Goal: Information Seeking & Learning: Learn about a topic

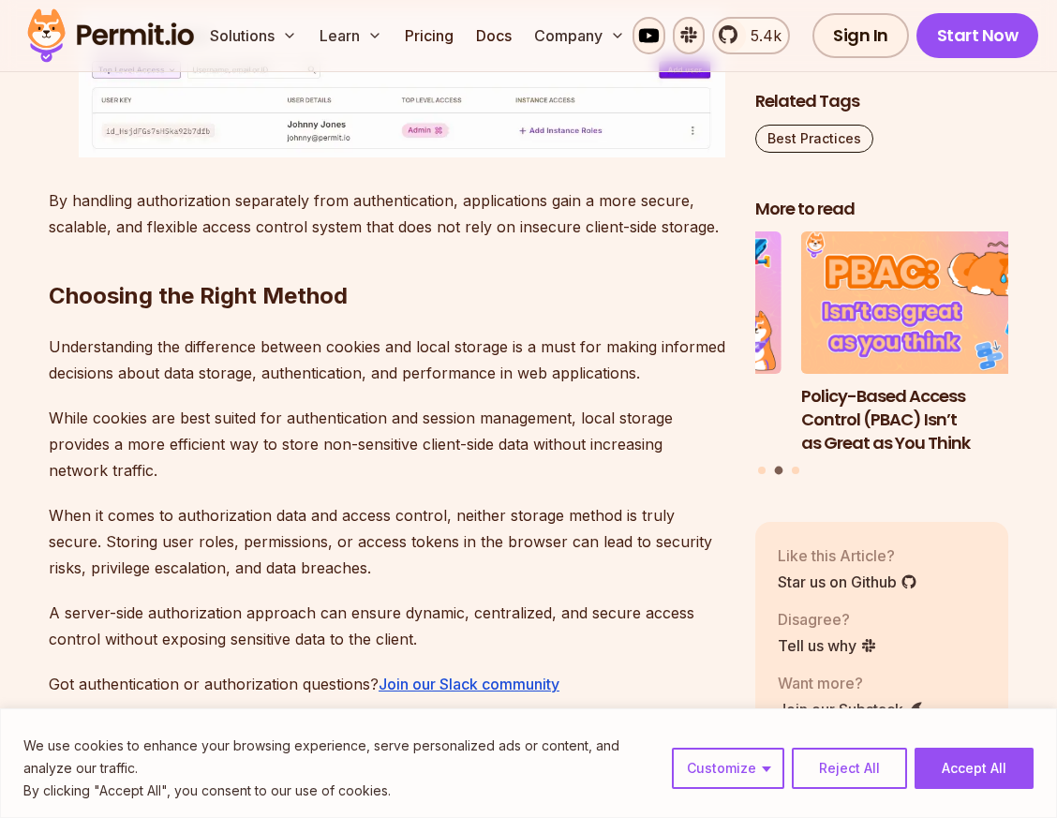
click at [519, 471] on p "While cookies are best suited for authentication and session management, local …" at bounding box center [387, 444] width 677 height 79
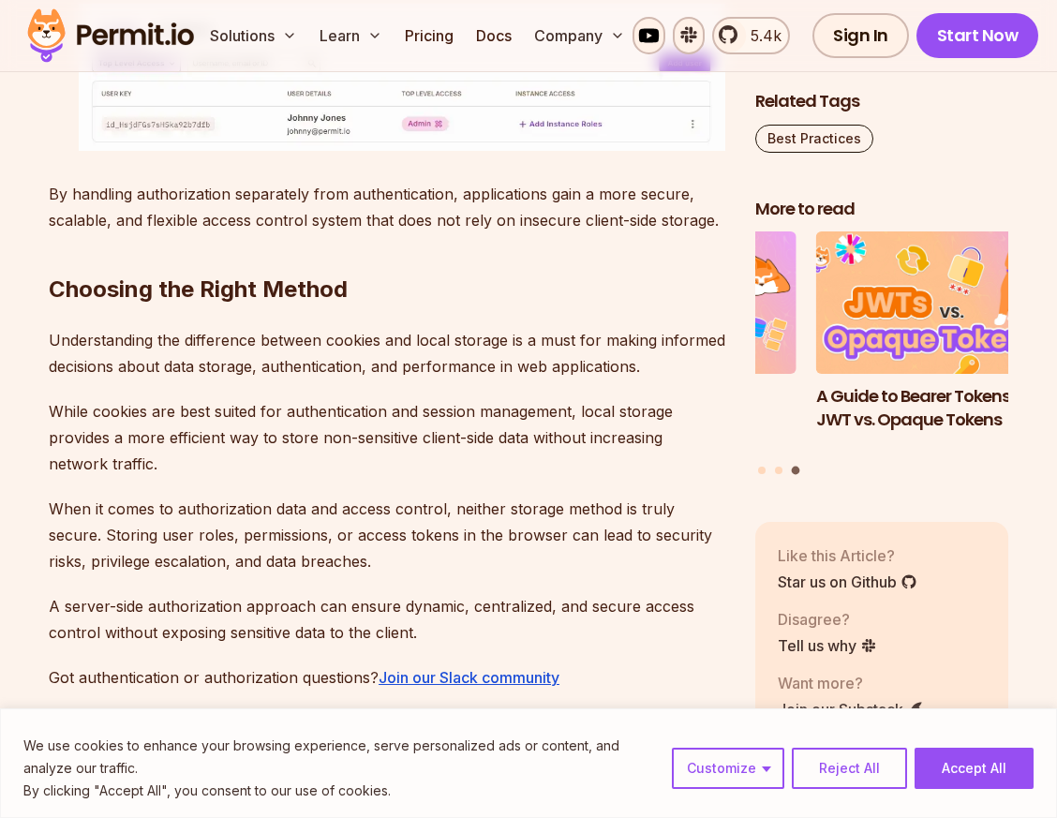
scroll to position [10958, 0]
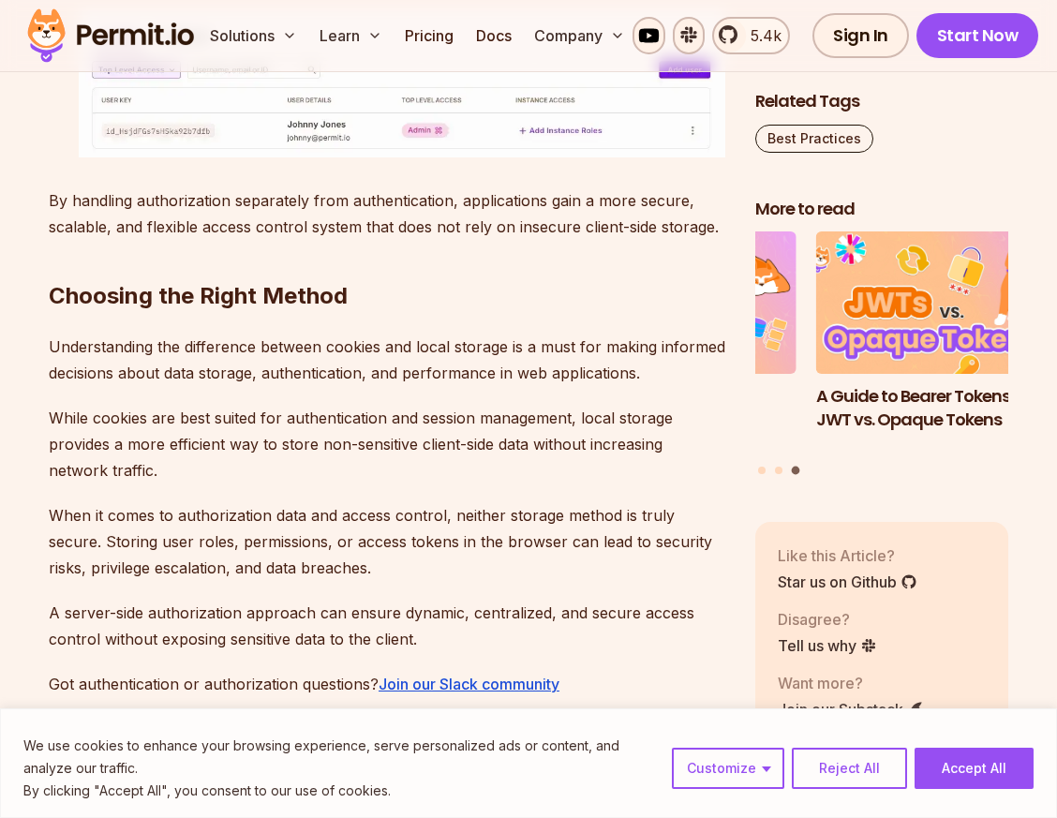
click at [266, 378] on p "Understanding the difference between cookies and local storage is a must for ma…" at bounding box center [387, 360] width 677 height 52
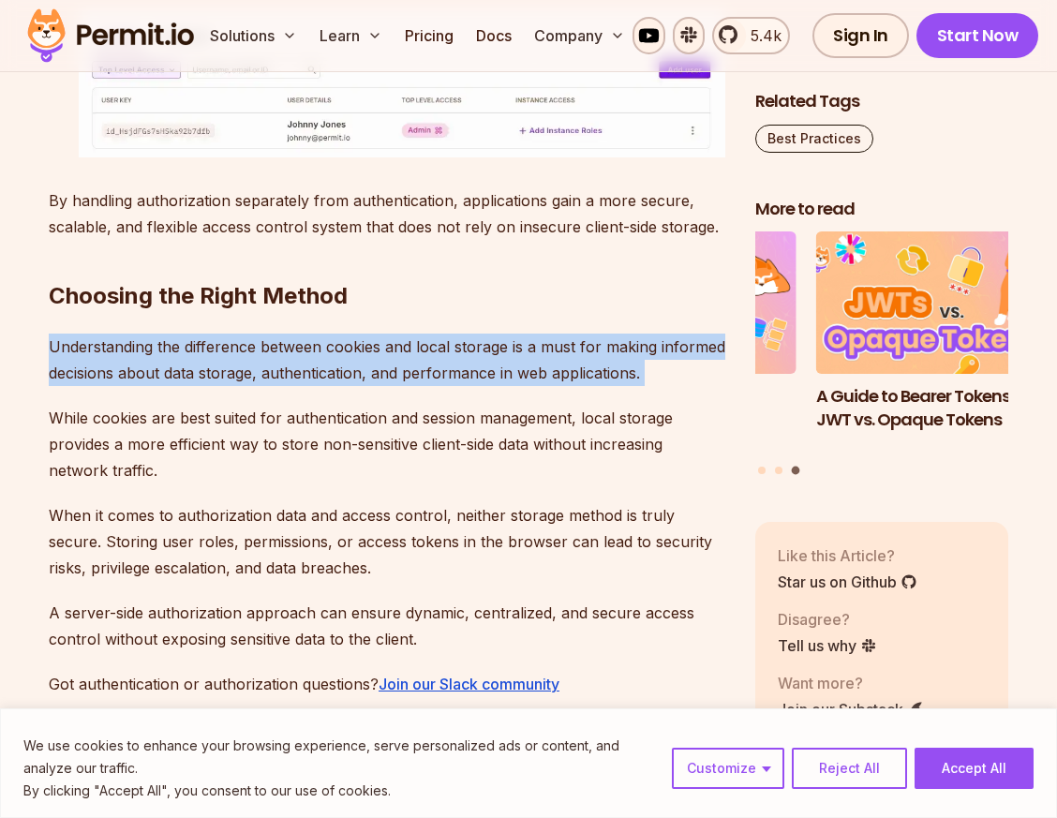
click at [266, 378] on p "Understanding the difference between cookies and local storage is a must for ma…" at bounding box center [387, 360] width 677 height 52
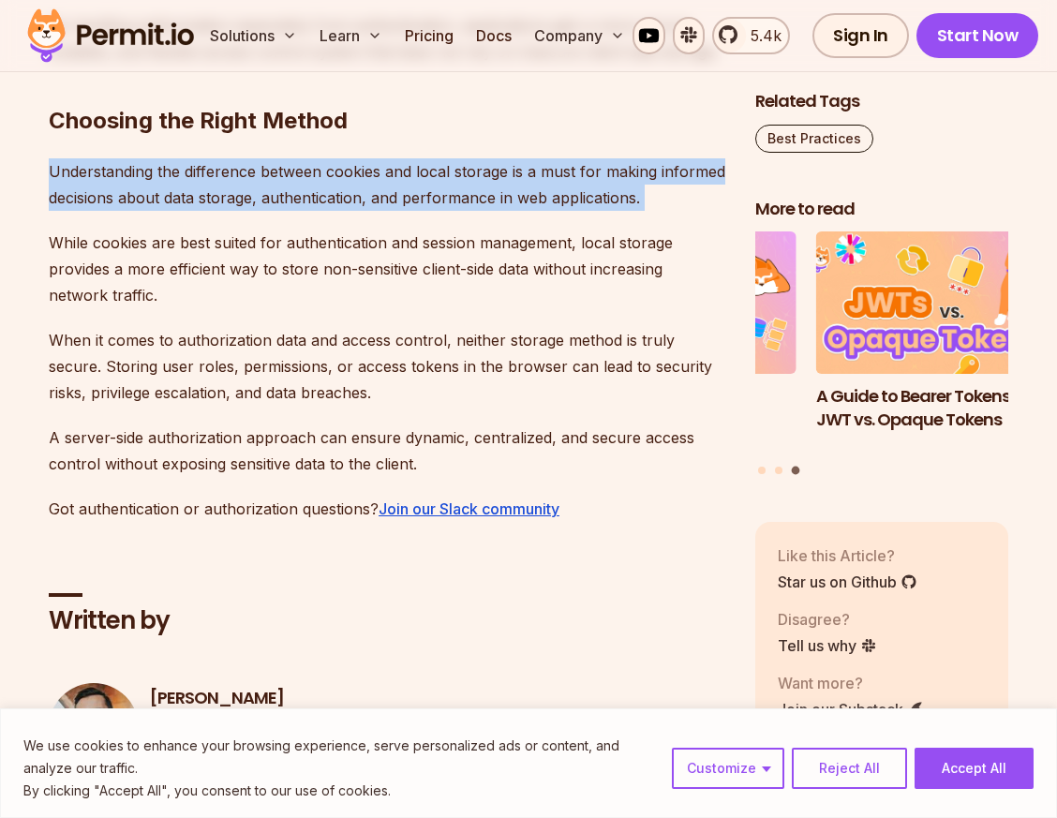
scroll to position [11145, 0]
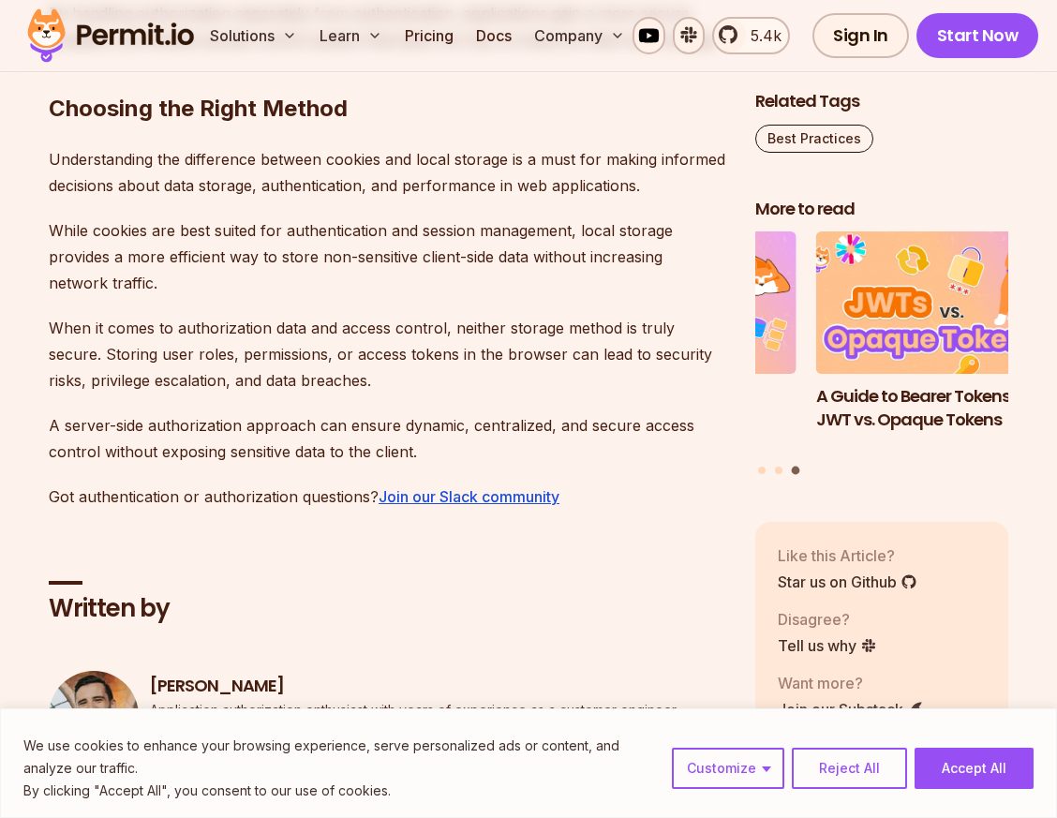
click at [377, 321] on p "When it comes to authorization data and access control, neither storage method …" at bounding box center [387, 354] width 677 height 79
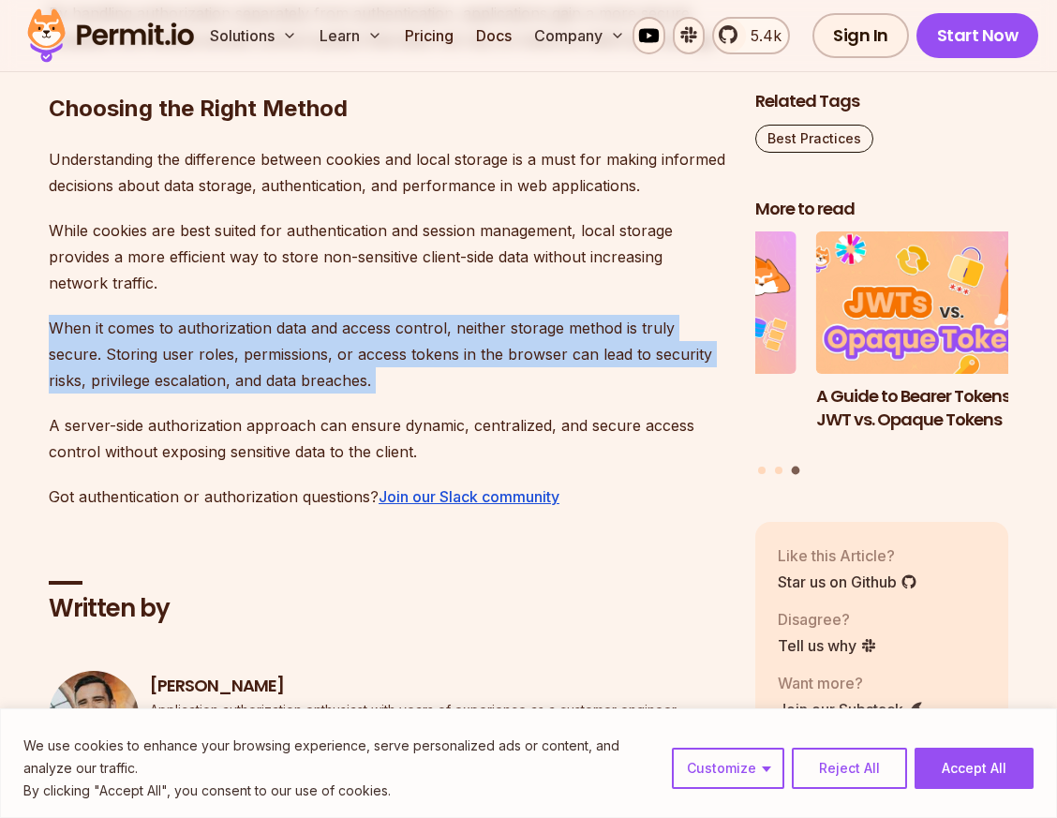
click at [377, 321] on p "When it comes to authorization data and access control, neither storage method …" at bounding box center [387, 354] width 677 height 79
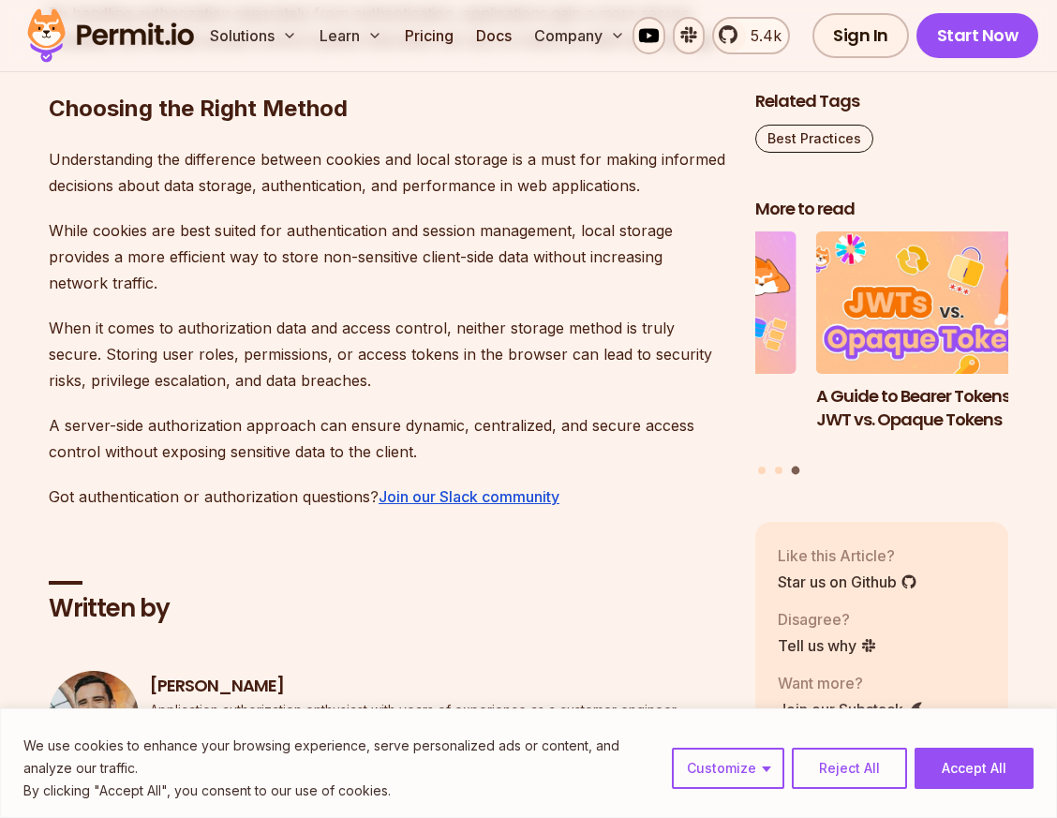
click at [477, 277] on p "While cookies are best suited for authentication and session management, local …" at bounding box center [387, 256] width 677 height 79
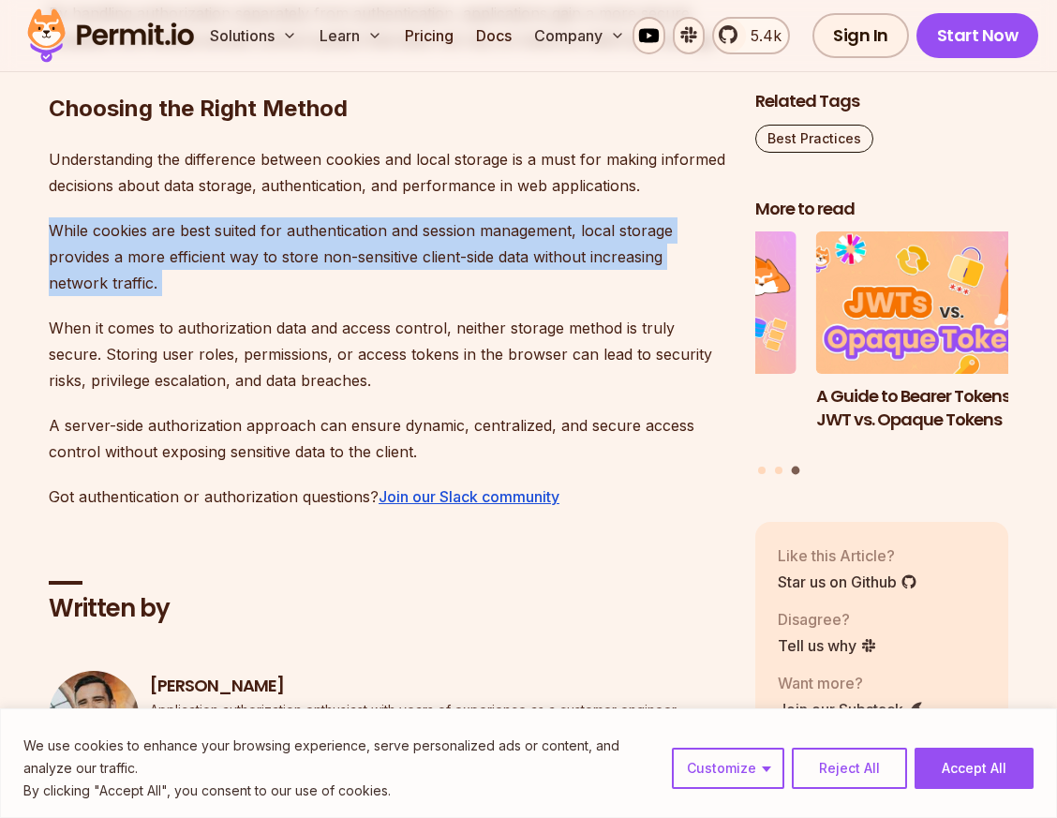
click at [477, 277] on p "While cookies are best suited for authentication and session management, local …" at bounding box center [387, 256] width 677 height 79
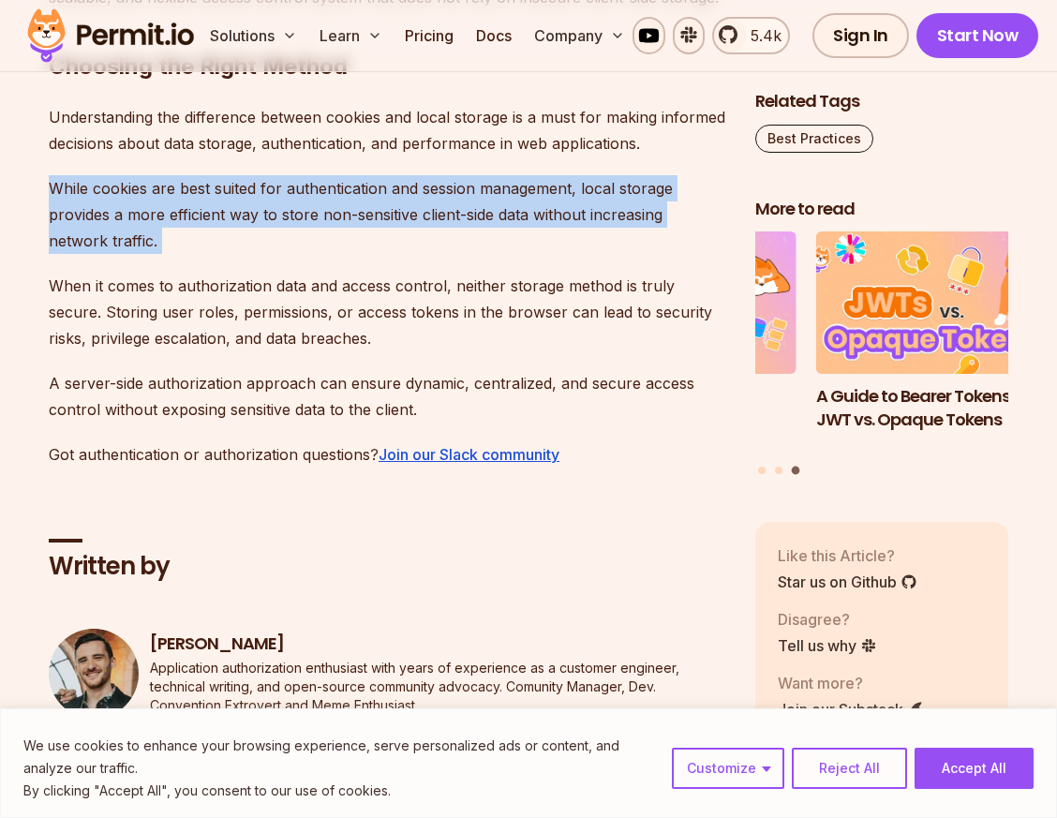
scroll to position [11239, 0]
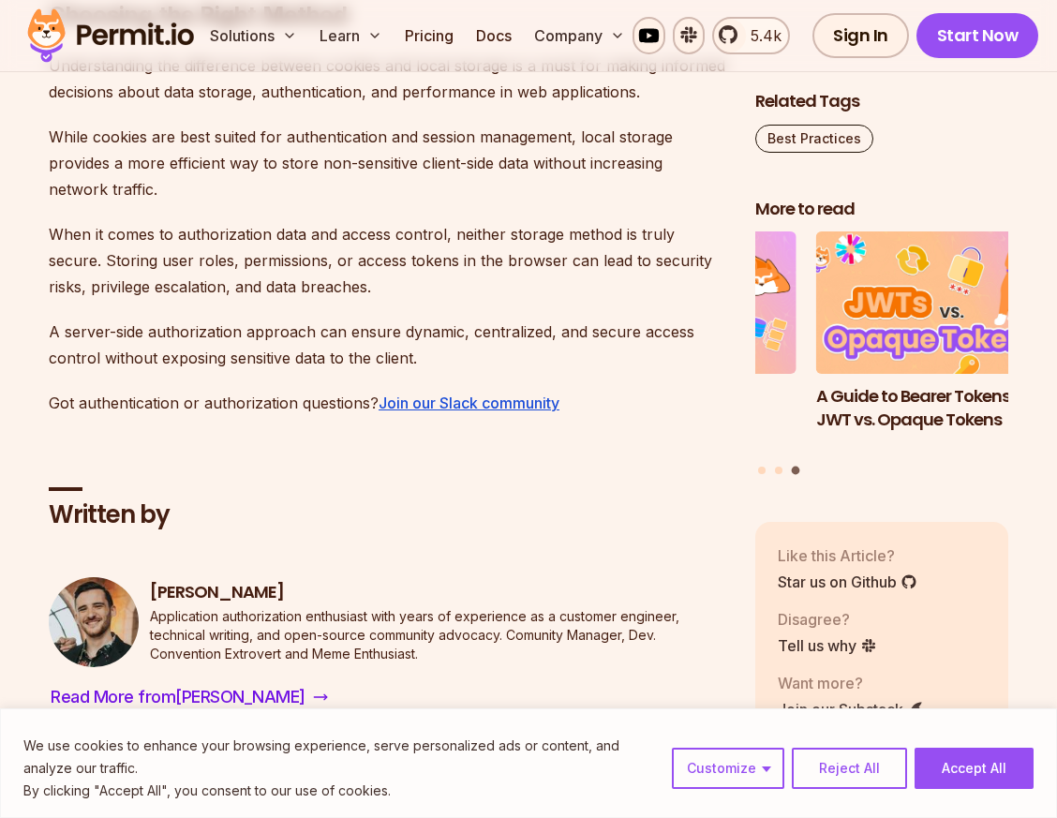
click at [414, 259] on p "When it comes to authorization data and access control, neither storage method …" at bounding box center [387, 260] width 677 height 79
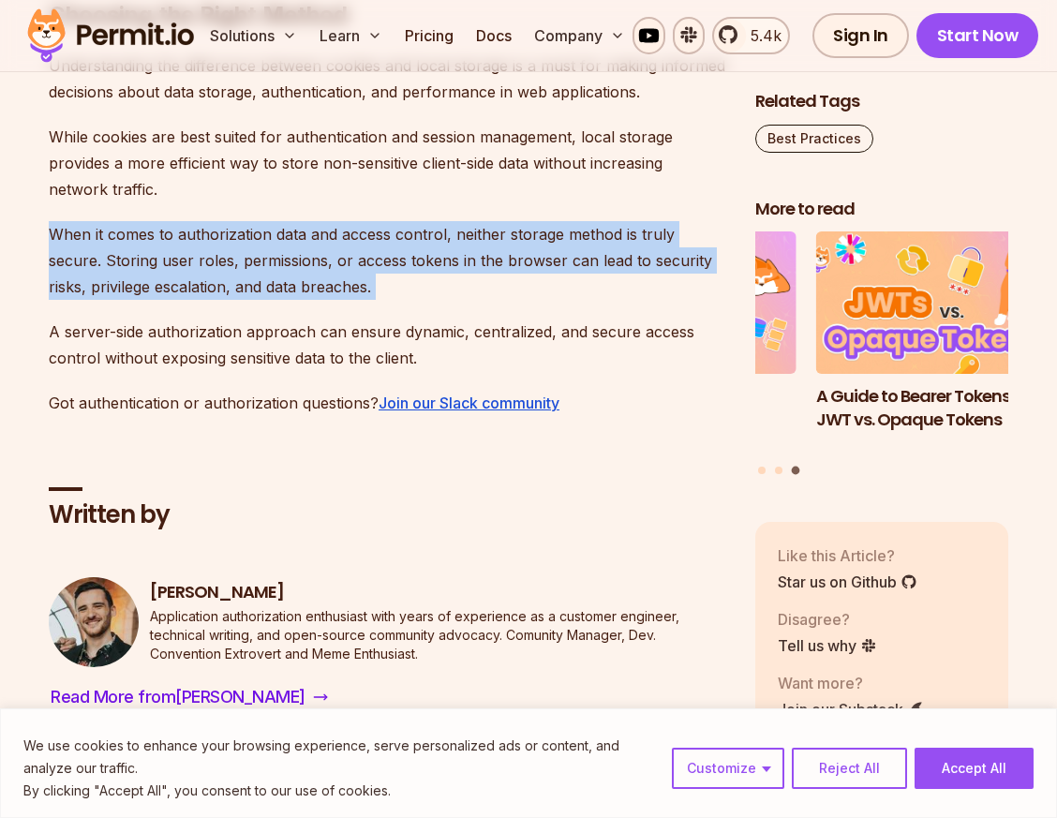
click at [414, 259] on p "When it comes to authorization data and access control, neither storage method …" at bounding box center [387, 260] width 677 height 79
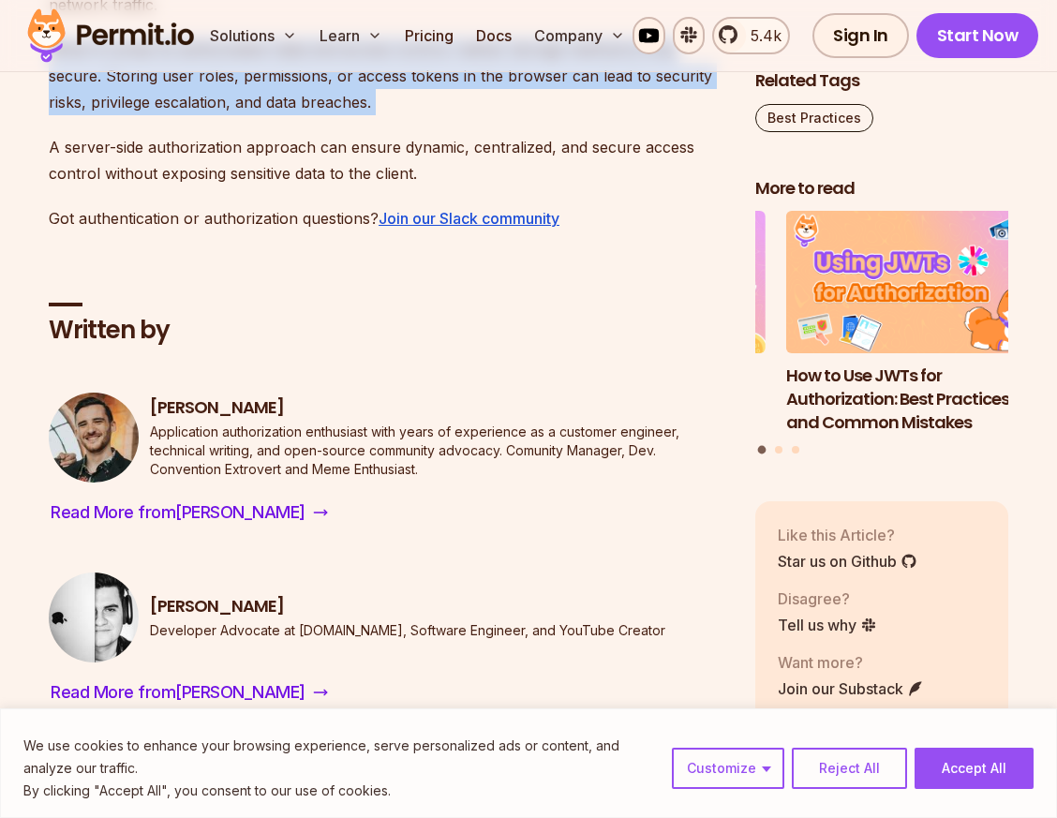
scroll to position [11427, 0]
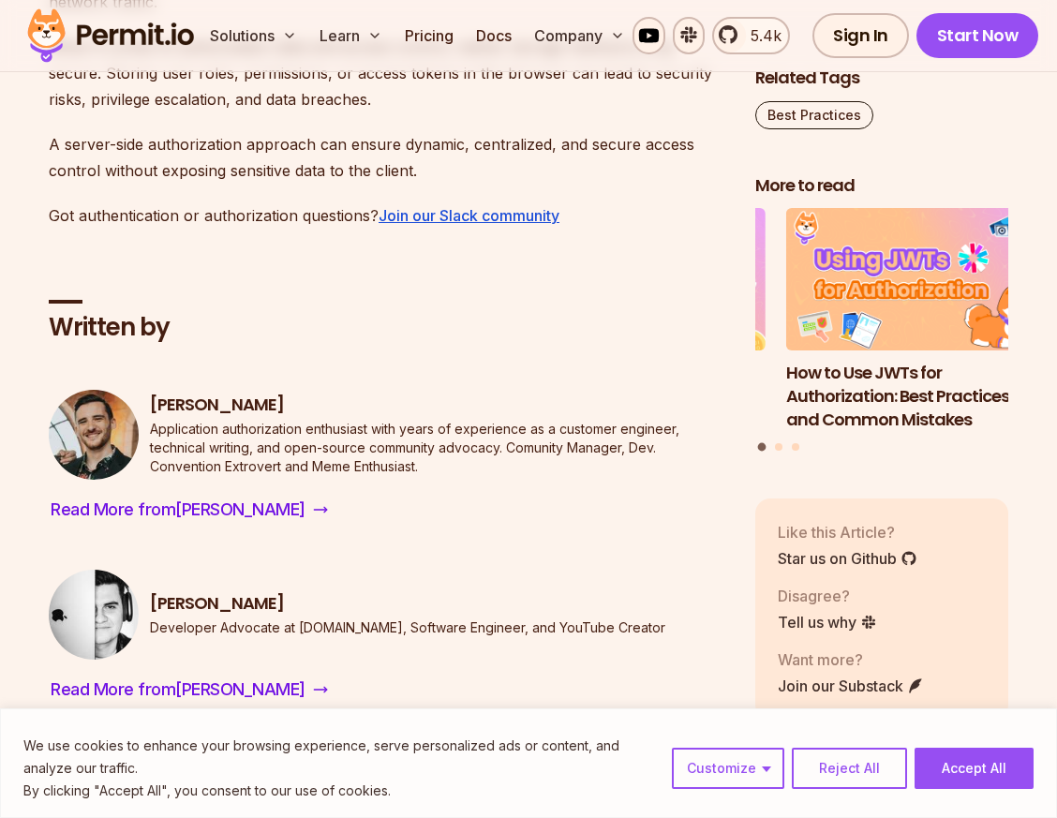
click at [409, 159] on p "A server-side authorization approach can ensure dynamic, centralized, and secur…" at bounding box center [387, 157] width 677 height 52
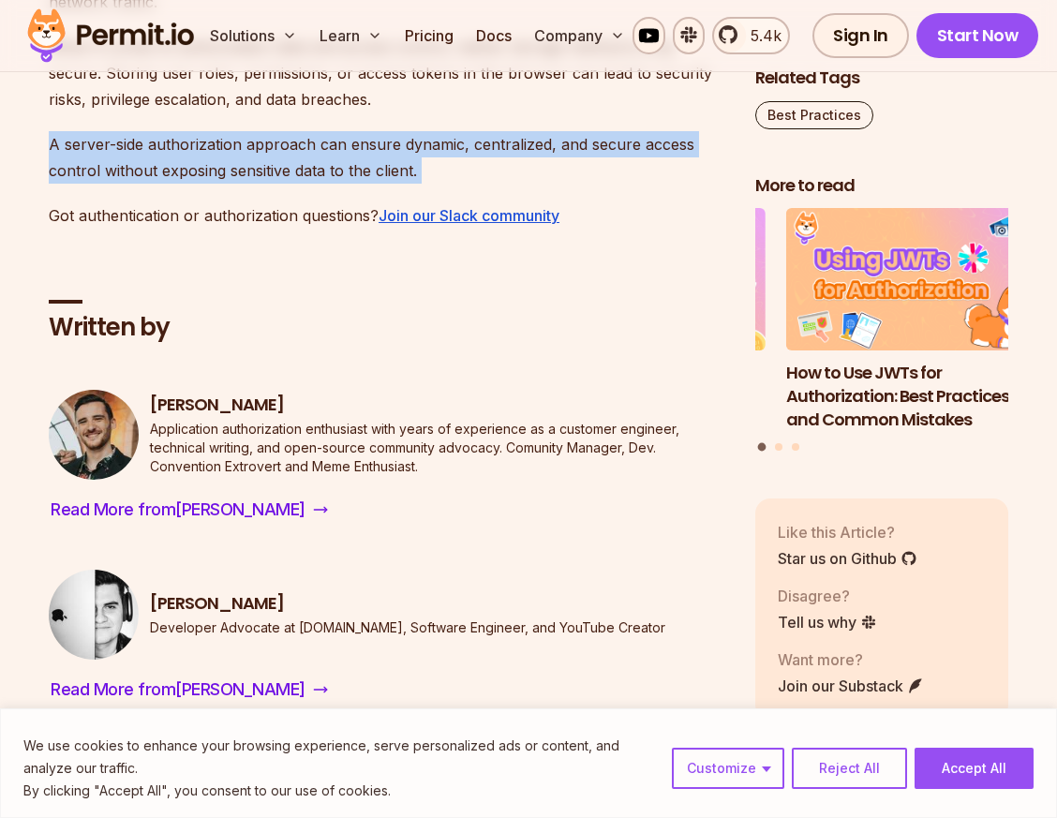
click at [409, 159] on p "A server-side authorization approach can ensure dynamic, centralized, and secur…" at bounding box center [387, 157] width 677 height 52
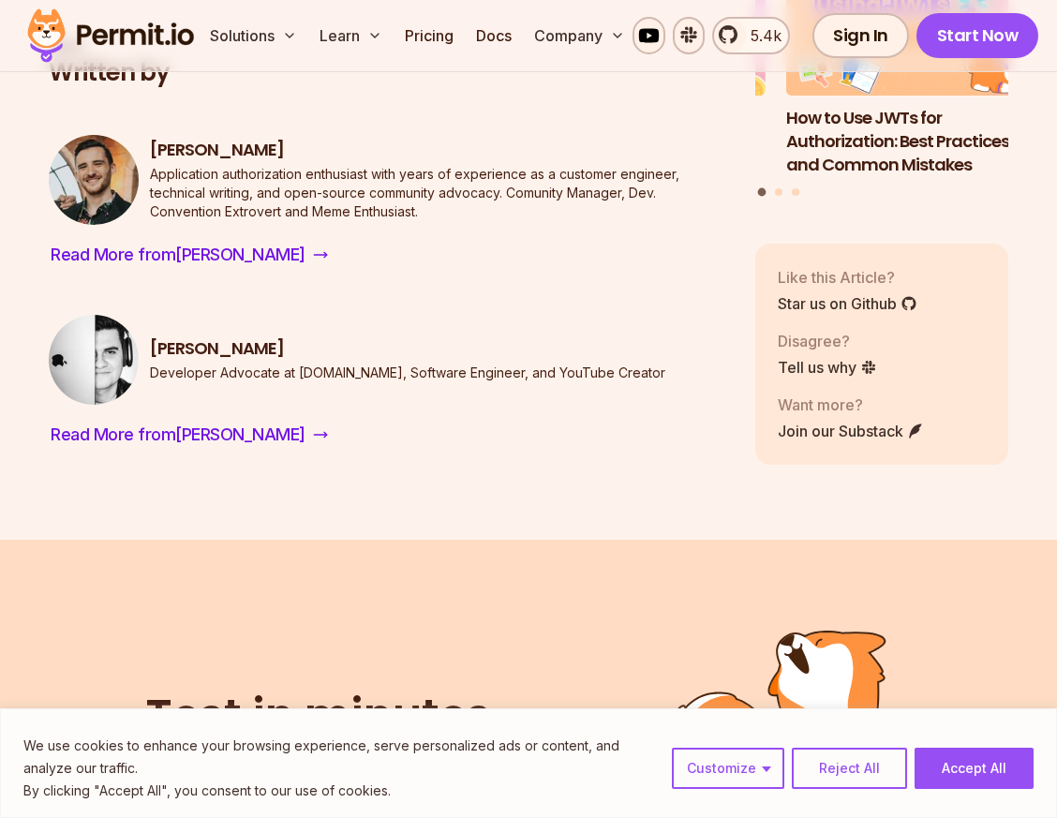
scroll to position [11895, 0]
